Goal: Task Accomplishment & Management: Use online tool/utility

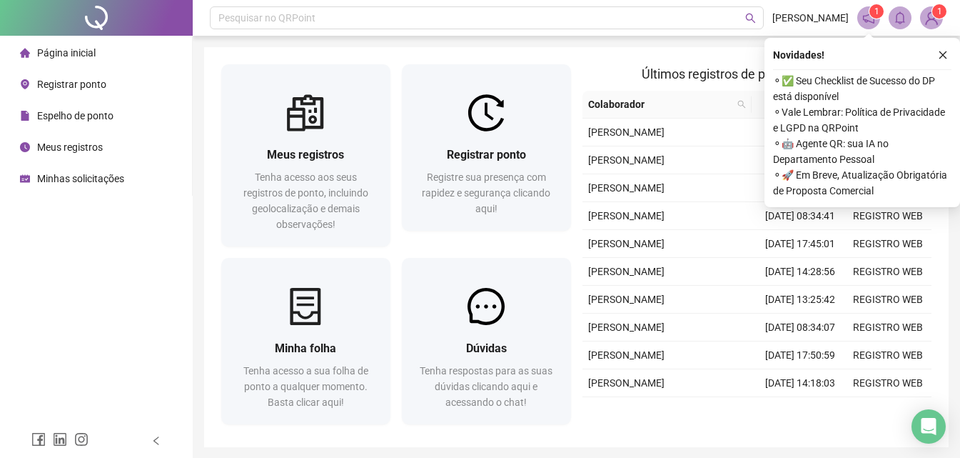
click at [470, 130] on img at bounding box center [486, 112] width 37 height 37
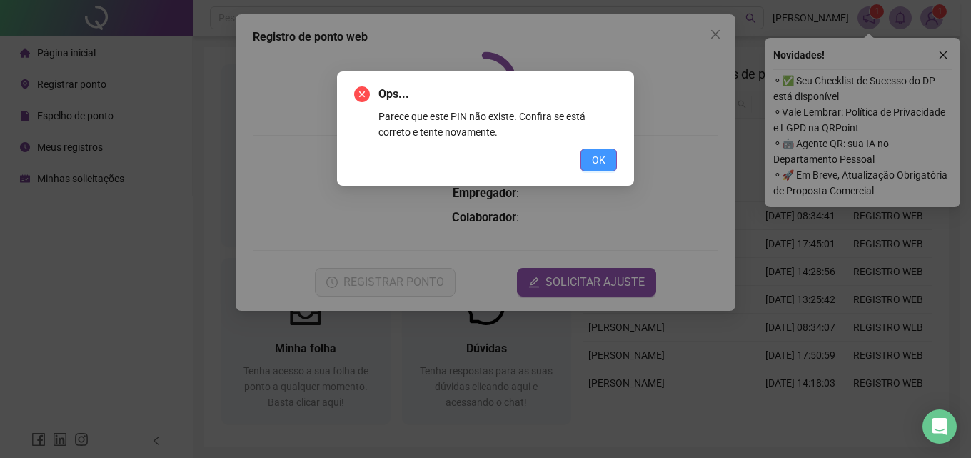
click at [609, 156] on button "OK" at bounding box center [598, 159] width 36 height 23
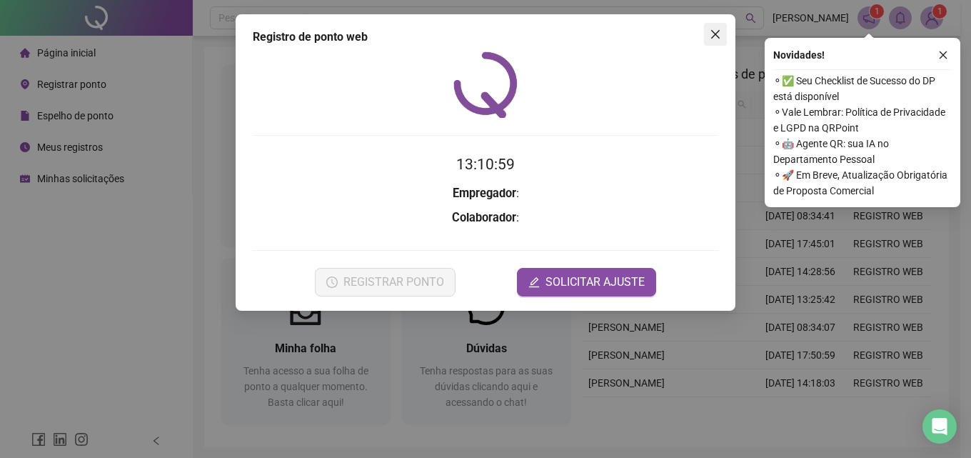
click at [720, 26] on button "Close" at bounding box center [715, 34] width 23 height 23
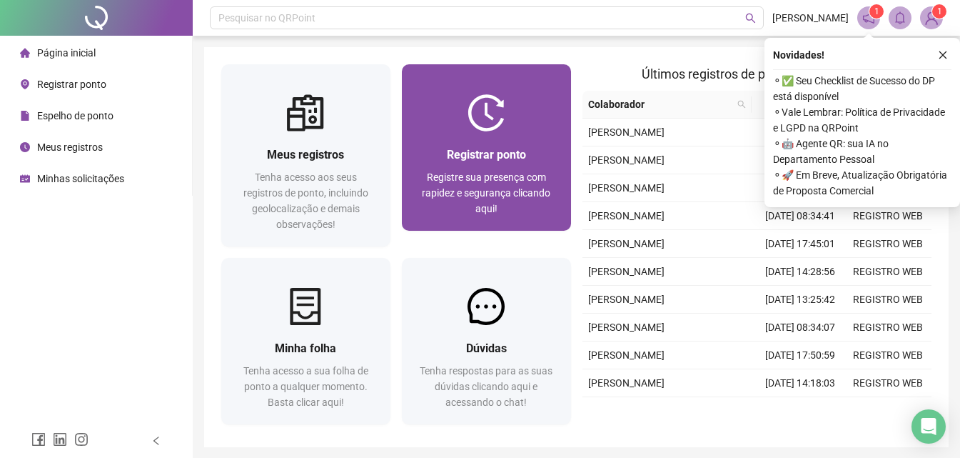
click at [472, 136] on div "Registrar ponto Registre sua presença com rapidez e segurança clicando aqui!" at bounding box center [486, 180] width 169 height 99
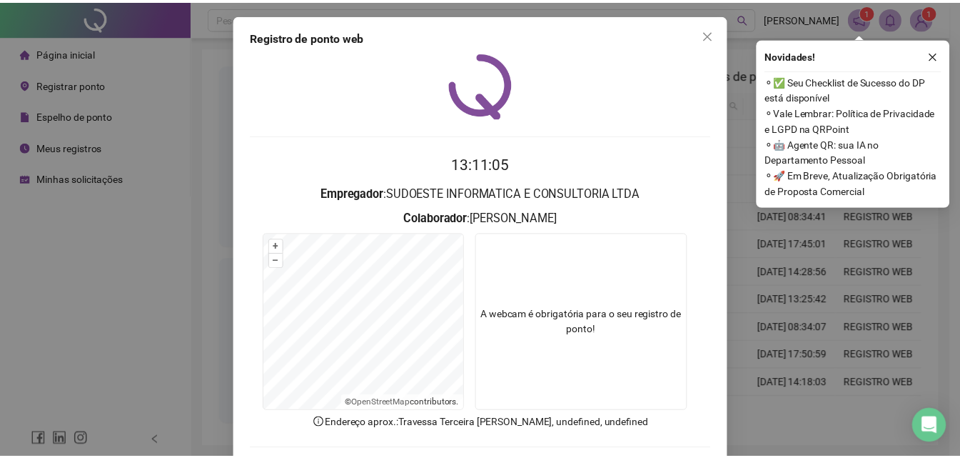
scroll to position [69, 0]
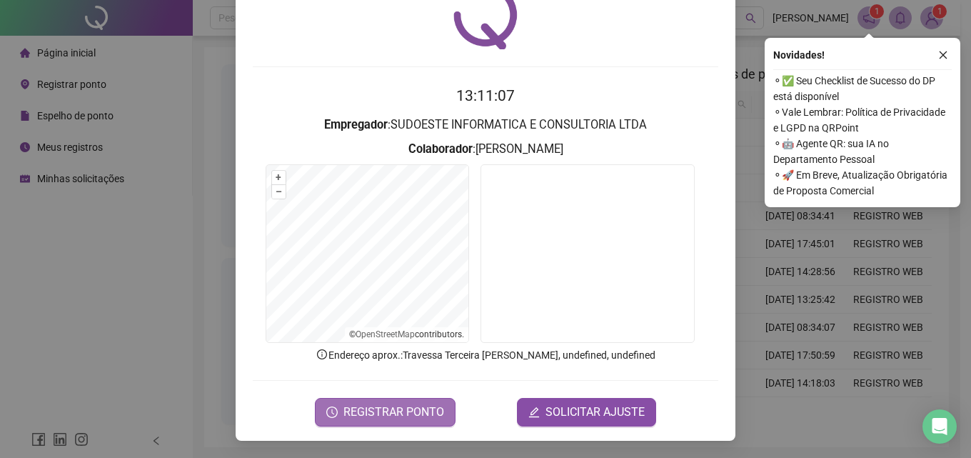
click at [399, 415] on span "REGISTRAR PONTO" at bounding box center [393, 411] width 101 height 17
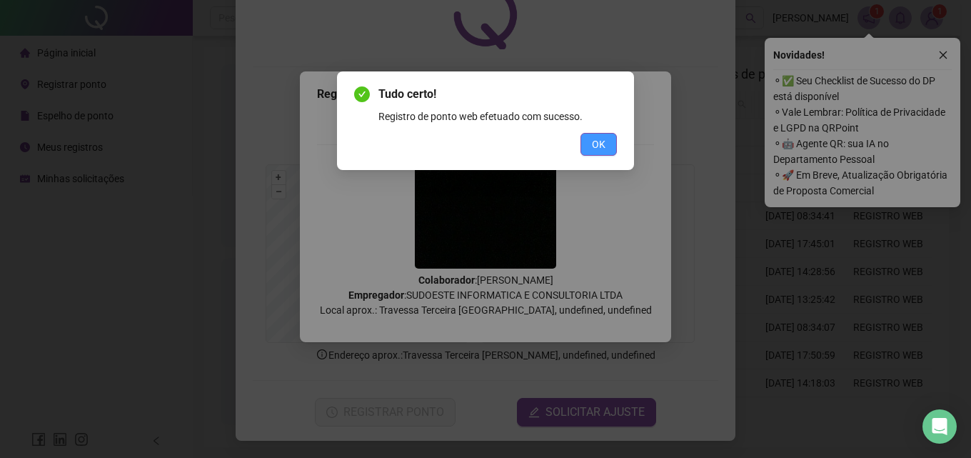
click at [594, 146] on span "OK" at bounding box center [599, 144] width 14 height 16
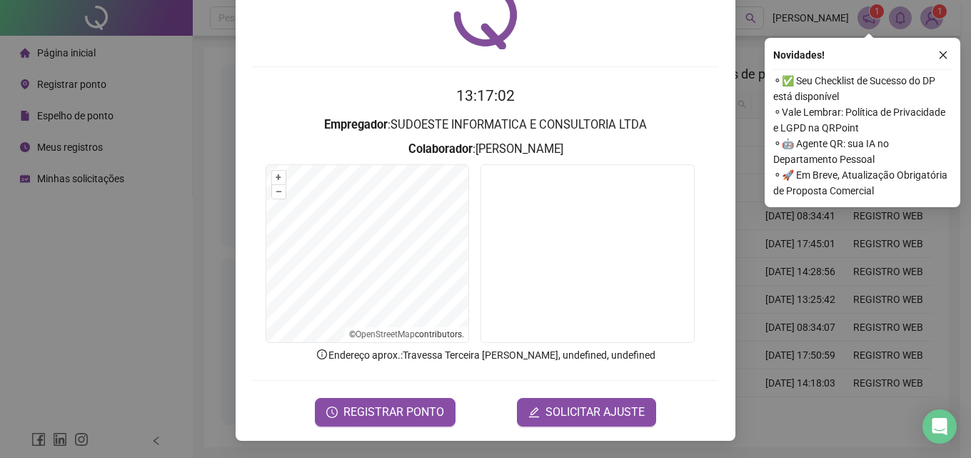
click at [154, 186] on div "Registro de ponto web 13:17:02 Empregador : SUDOESTE INFORMATICA E CONSULTORIA …" at bounding box center [485, 229] width 971 height 458
